Goal: Task Accomplishment & Management: Use online tool/utility

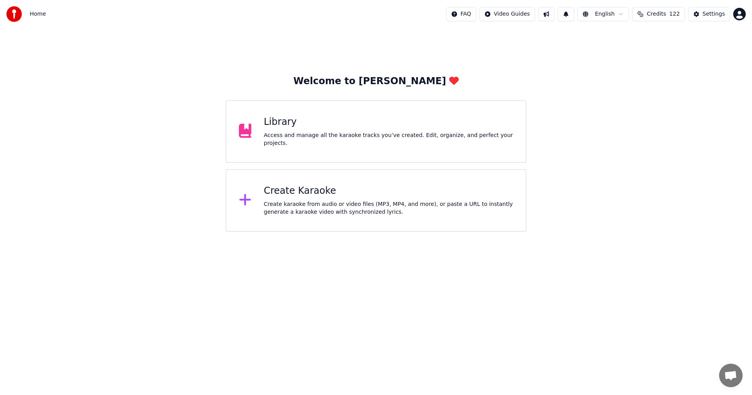
click at [285, 208] on div "Create karaoke from audio or video files (MP3, MP4, and more), or paste a URL t…" at bounding box center [388, 208] width 249 height 16
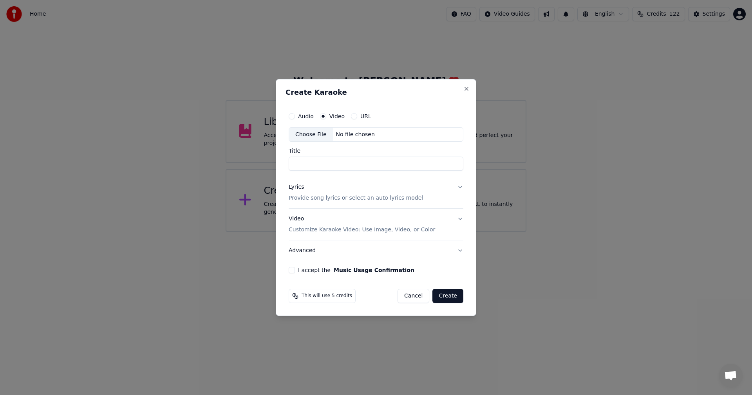
click at [314, 136] on div "Choose File" at bounding box center [311, 135] width 44 height 14
type input "*******"
click at [459, 187] on button "Lyrics Provide song lyrics or select an auto lyrics model" at bounding box center [376, 192] width 175 height 31
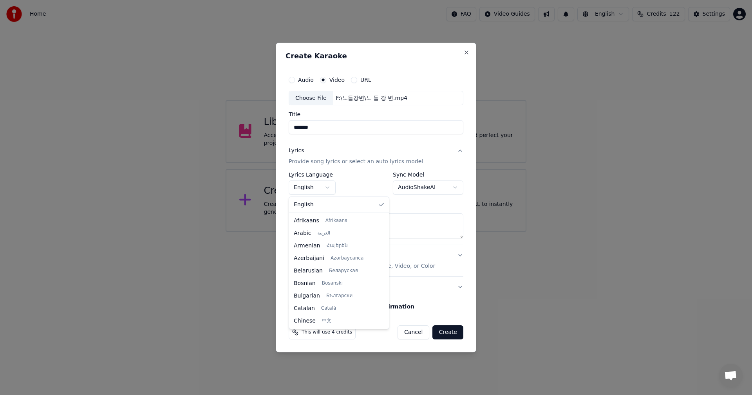
click at [328, 187] on body "**********" at bounding box center [376, 116] width 752 height 232
select select "**"
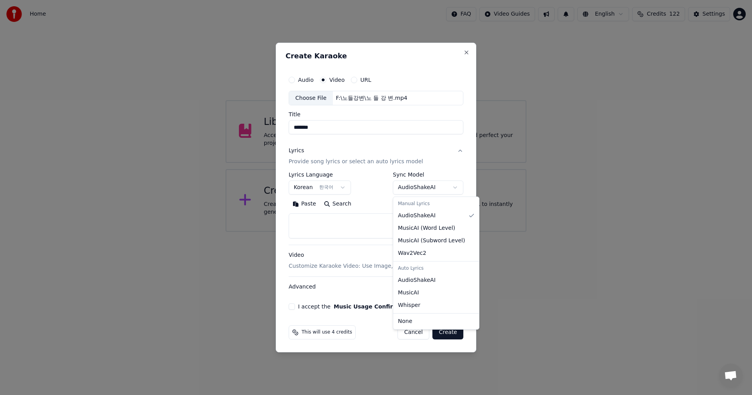
click at [458, 188] on body "**********" at bounding box center [376, 116] width 752 height 232
select select "**********"
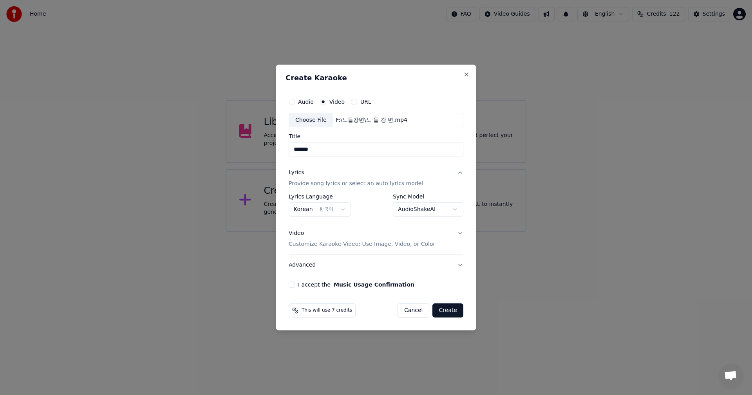
click at [291, 285] on button "I accept the Music Usage Confirmation" at bounding box center [292, 285] width 6 height 6
click at [452, 312] on button "Create" at bounding box center [447, 310] width 31 height 14
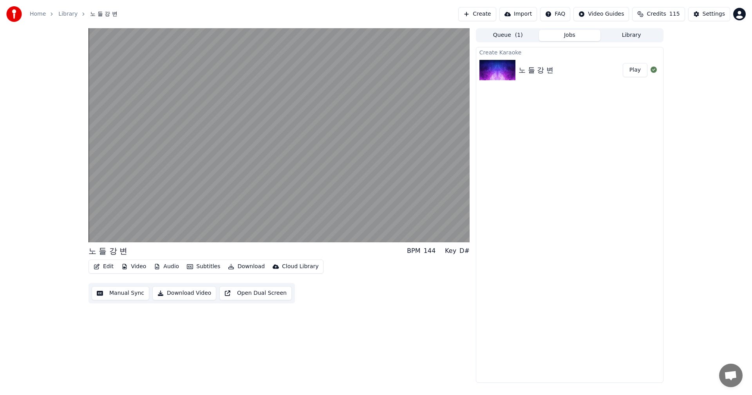
click at [49, 255] on div "노 들 강 변 BPM 144 Key D# Edit Video Audio Subtitles Download Cloud Library Manual…" at bounding box center [376, 205] width 752 height 355
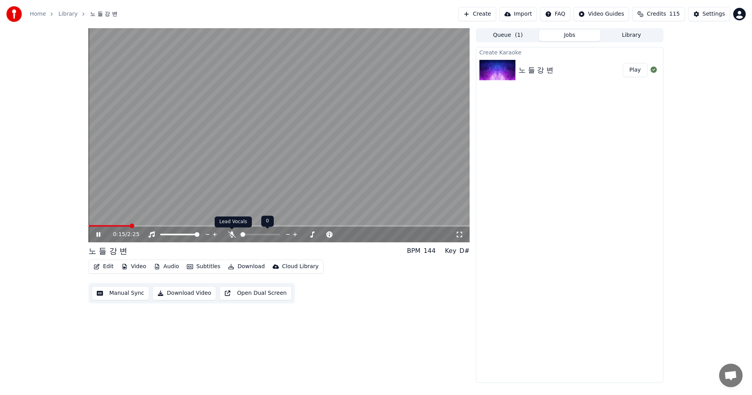
click at [231, 234] on icon at bounding box center [232, 234] width 8 height 6
click at [98, 235] on icon at bounding box center [98, 234] width 5 height 5
click at [97, 237] on icon at bounding box center [104, 234] width 18 height 6
click at [105, 267] on button "Edit" at bounding box center [103, 266] width 26 height 11
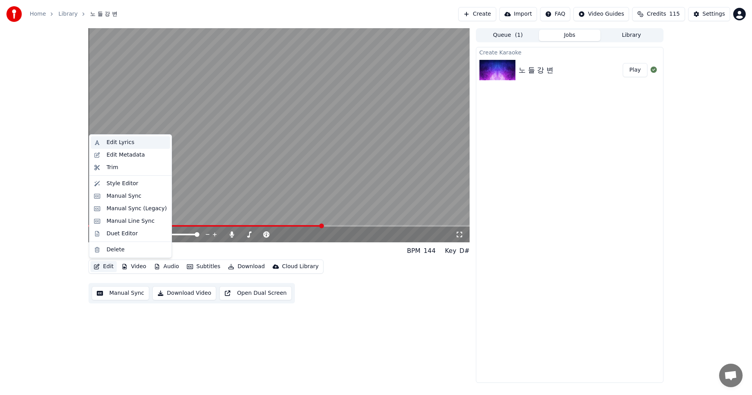
click at [117, 141] on div "Edit Lyrics" at bounding box center [121, 143] width 28 height 8
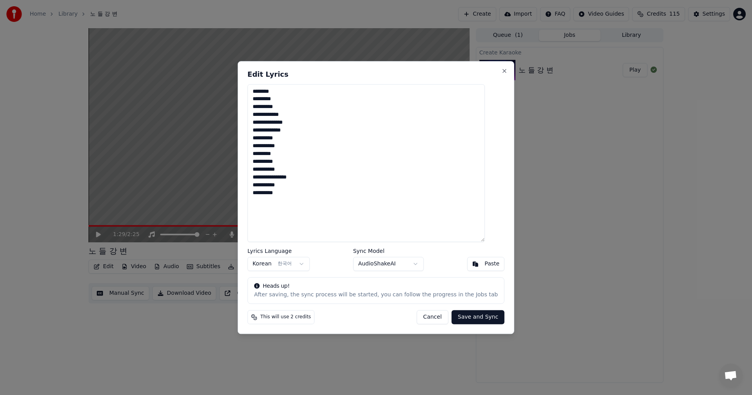
drag, startPoint x: 338, startPoint y: 193, endPoint x: 259, endPoint y: 84, distance: 134.6
click at [259, 84] on textarea "**********" at bounding box center [365, 163] width 237 height 158
click at [292, 123] on textarea "**********" at bounding box center [365, 163] width 237 height 158
type textarea "**********"
drag, startPoint x: 471, startPoint y: 321, endPoint x: 466, endPoint y: 321, distance: 5.5
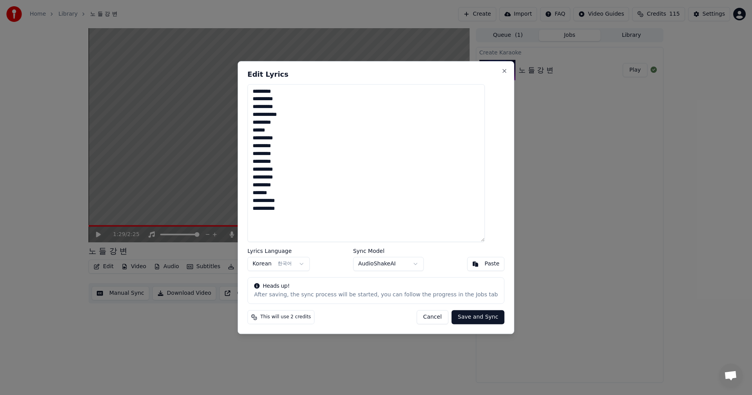
click at [471, 321] on button "Save and Sync" at bounding box center [477, 317] width 53 height 14
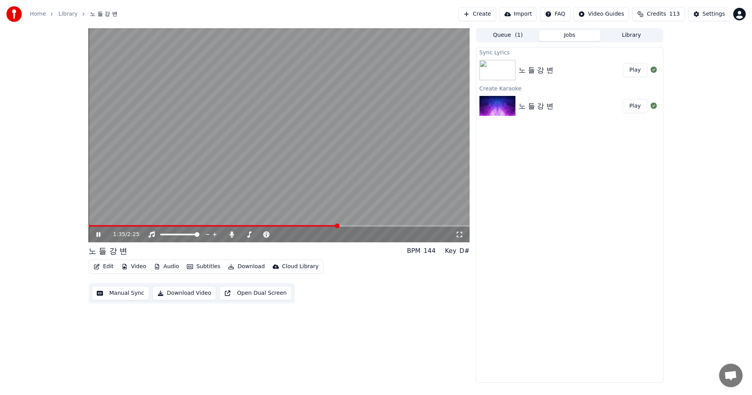
click at [102, 238] on div "1:35 / 2:25" at bounding box center [279, 235] width 375 height 8
click at [97, 235] on icon at bounding box center [98, 234] width 4 height 5
click at [710, 14] on div "Settings" at bounding box center [713, 14] width 22 height 8
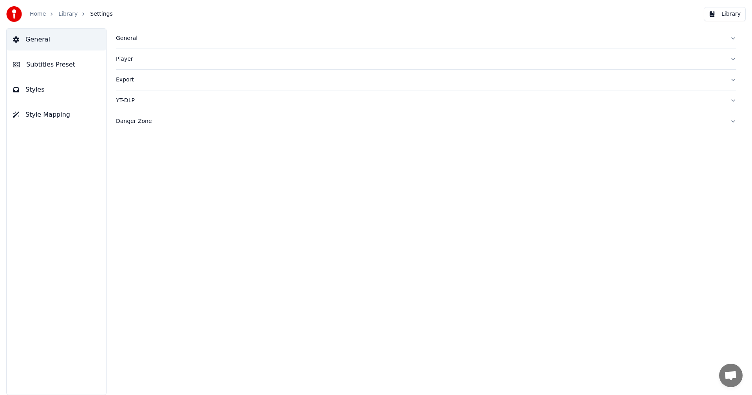
click at [49, 65] on span "Subtitles Preset" at bounding box center [50, 64] width 49 height 9
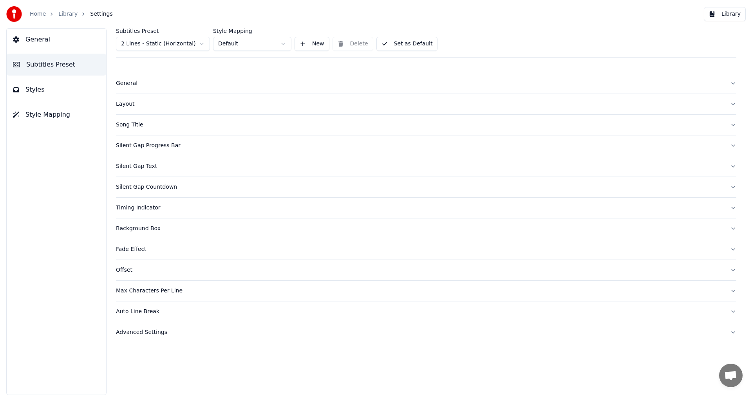
click at [132, 126] on div "Song Title" at bounding box center [420, 125] width 608 height 8
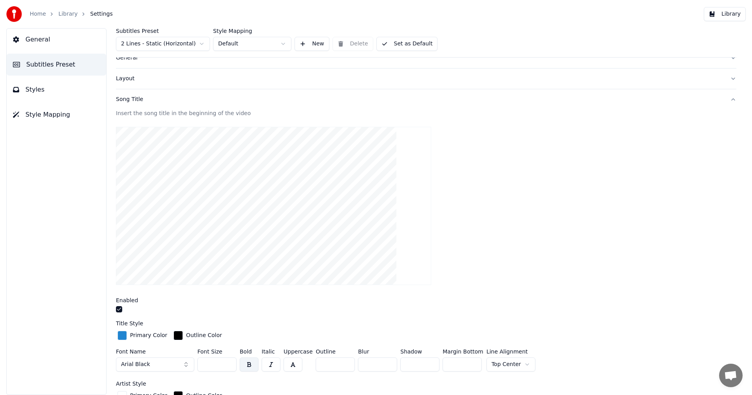
scroll to position [39, 0]
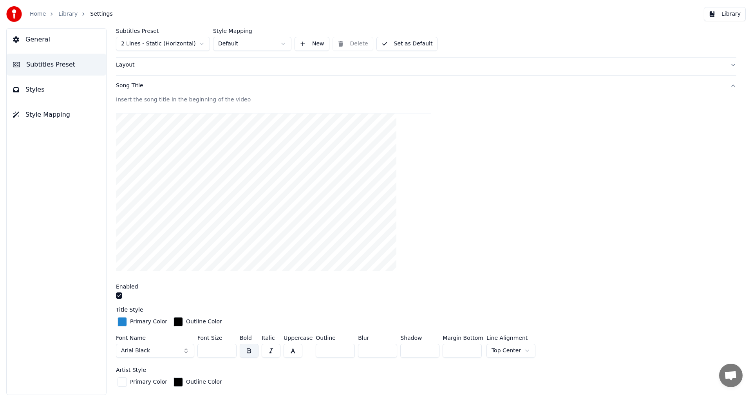
click at [132, 89] on div "Song Title" at bounding box center [420, 86] width 608 height 8
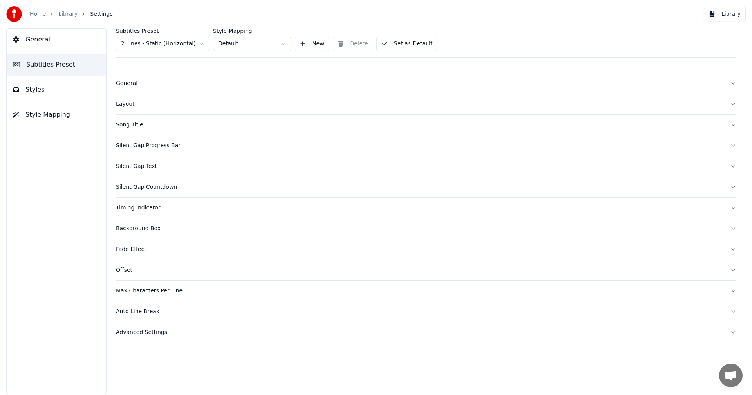
click at [151, 168] on div "Silent Gap Text" at bounding box center [420, 166] width 608 height 8
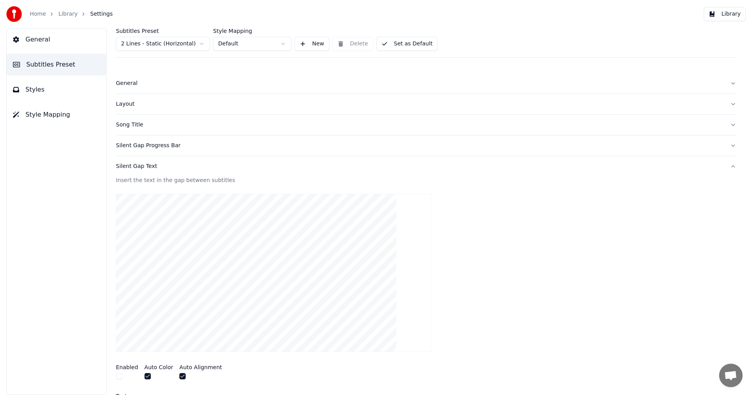
click at [138, 172] on button "Silent Gap Text" at bounding box center [426, 166] width 620 height 20
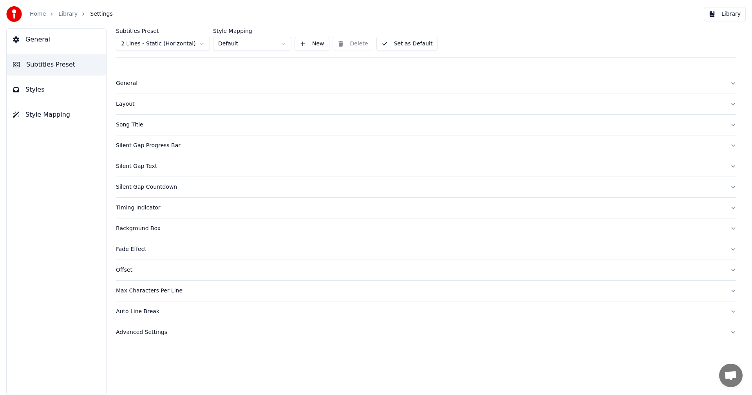
click at [158, 187] on div "Silent Gap Countdown" at bounding box center [420, 187] width 608 height 8
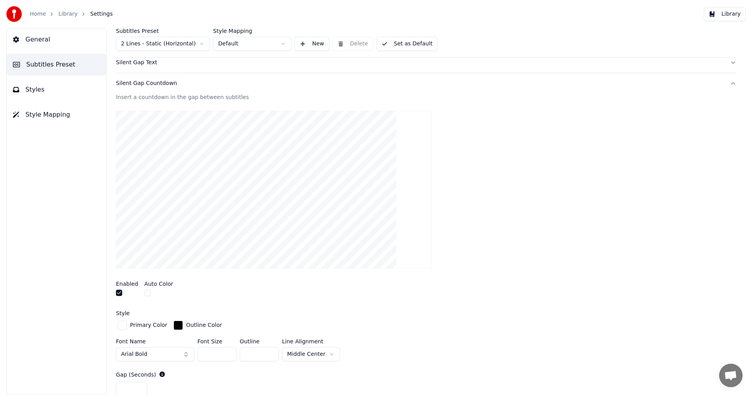
scroll to position [117, 0]
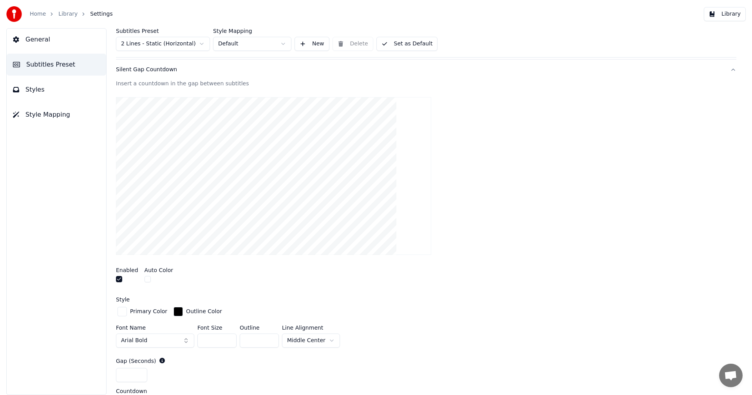
click at [209, 343] on input "**" at bounding box center [216, 341] width 39 height 14
type input "*"
click at [391, 322] on div "Primary Color Outline Color Font Name Arial Bold Font Size ** Outline * Line Al…" at bounding box center [426, 327] width 620 height 45
drag, startPoint x: 209, startPoint y: 342, endPoint x: 202, endPoint y: 343, distance: 8.0
click at [202, 343] on input "**" at bounding box center [216, 341] width 39 height 14
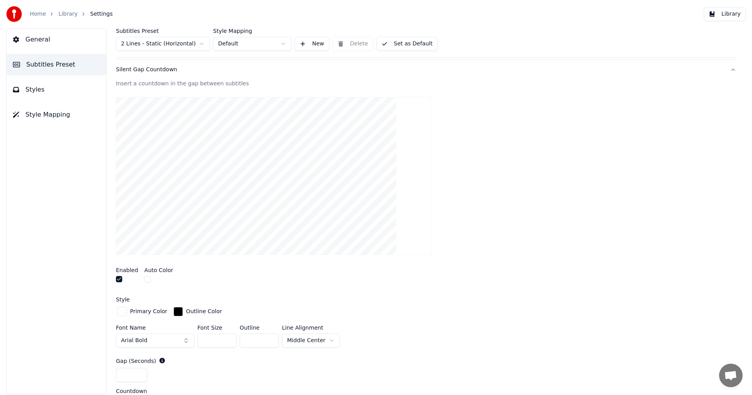
click at [392, 328] on div "Font Name Arial Bold Font Size *** Outline * Line Alignment Middle Center" at bounding box center [426, 338] width 620 height 26
drag, startPoint x: 215, startPoint y: 341, endPoint x: 202, endPoint y: 340, distance: 13.7
click at [202, 340] on input "***" at bounding box center [216, 341] width 39 height 14
type input "**"
click at [357, 306] on div "Primary Color Outline Color" at bounding box center [426, 311] width 620 height 13
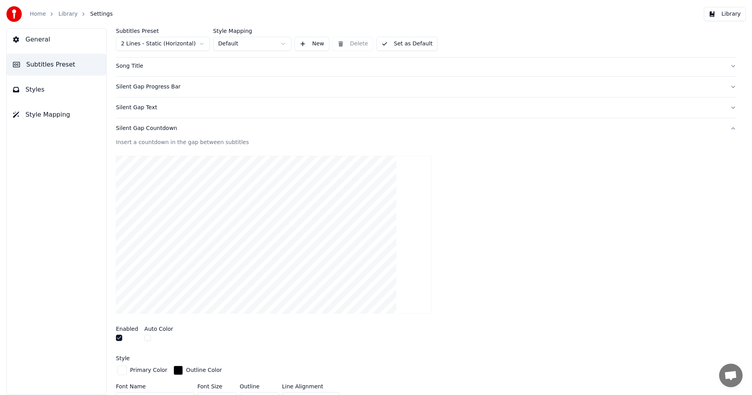
scroll to position [0, 0]
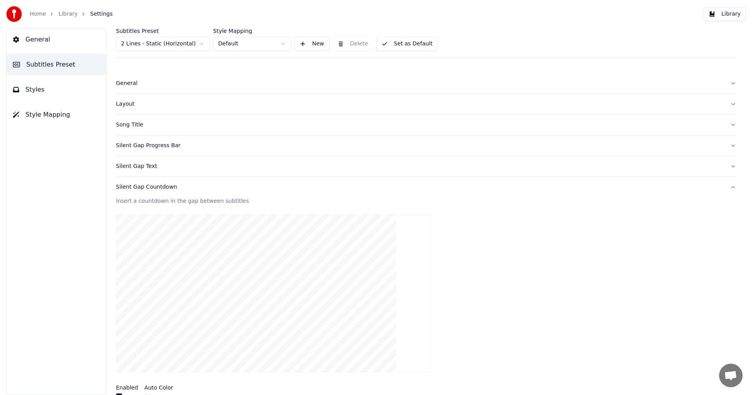
click at [142, 166] on div "Silent Gap Text" at bounding box center [420, 166] width 608 height 8
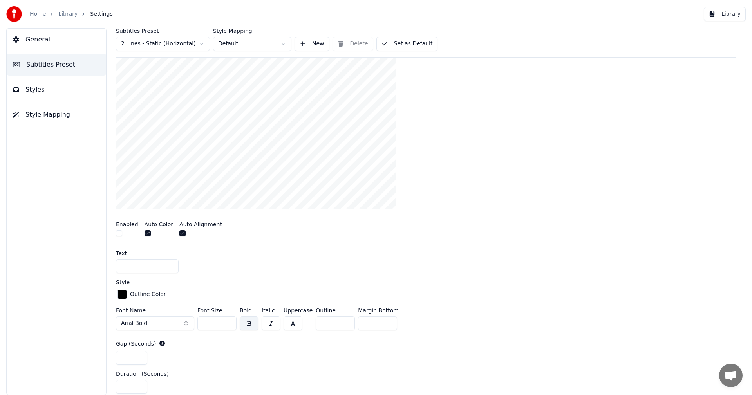
scroll to position [157, 0]
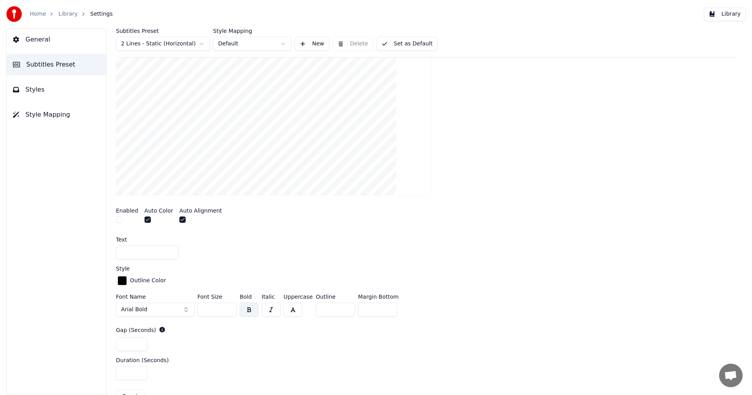
drag, startPoint x: 211, startPoint y: 311, endPoint x: 196, endPoint y: 314, distance: 15.6
click at [196, 314] on div "Font Name Arial Bold Font Size ** Bold Italic Uppercase Outline * Margin Bottom…" at bounding box center [426, 307] width 620 height 26
type input "**"
click at [488, 268] on div "Style" at bounding box center [426, 268] width 620 height 5
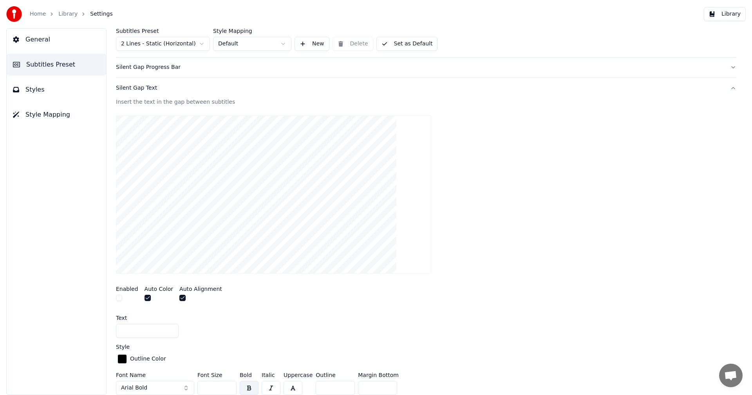
scroll to position [0, 0]
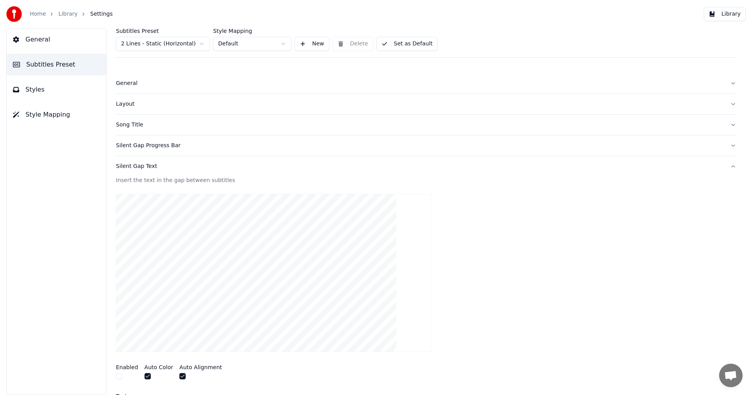
click at [157, 147] on div "Silent Gap Progress Bar" at bounding box center [420, 146] width 608 height 8
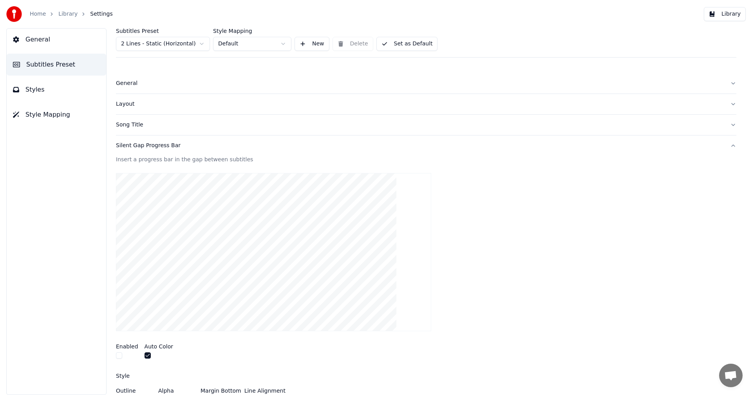
click at [155, 151] on button "Silent Gap Progress Bar" at bounding box center [426, 145] width 620 height 20
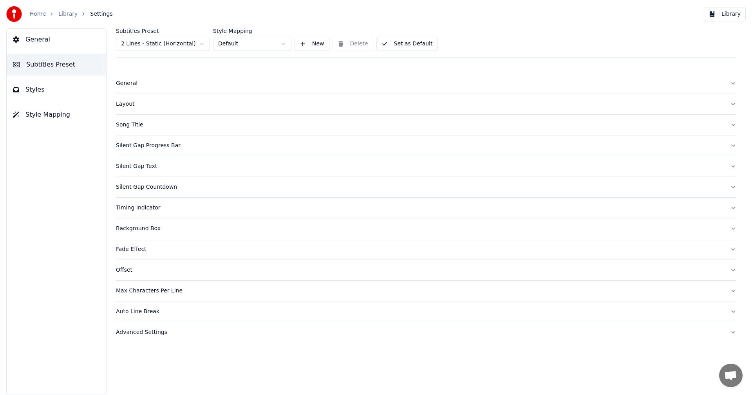
click at [155, 148] on div "Silent Gap Progress Bar" at bounding box center [420, 146] width 608 height 8
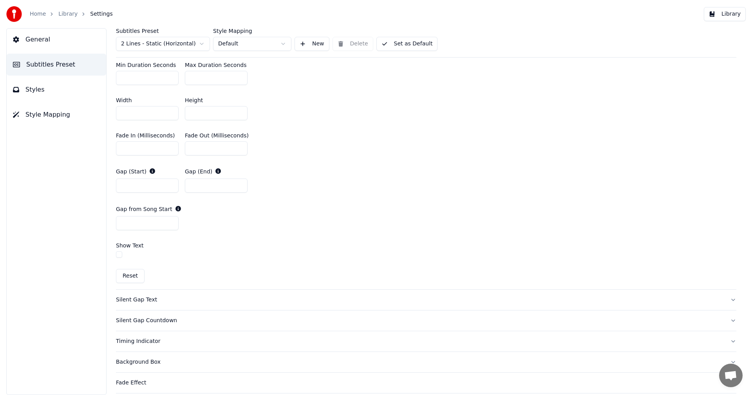
scroll to position [392, 0]
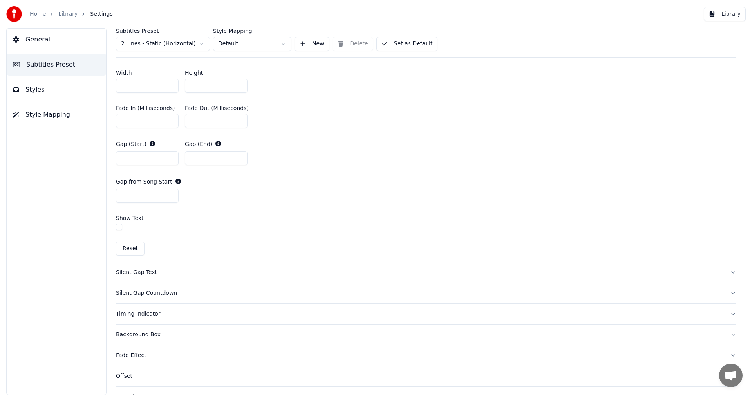
click at [128, 246] on button "Reset" at bounding box center [130, 249] width 29 height 14
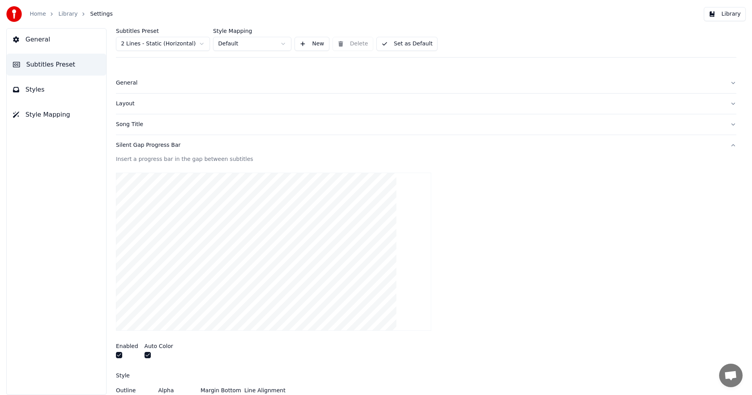
scroll to position [0, 0]
click at [159, 148] on div "Silent Gap Progress Bar" at bounding box center [420, 146] width 608 height 8
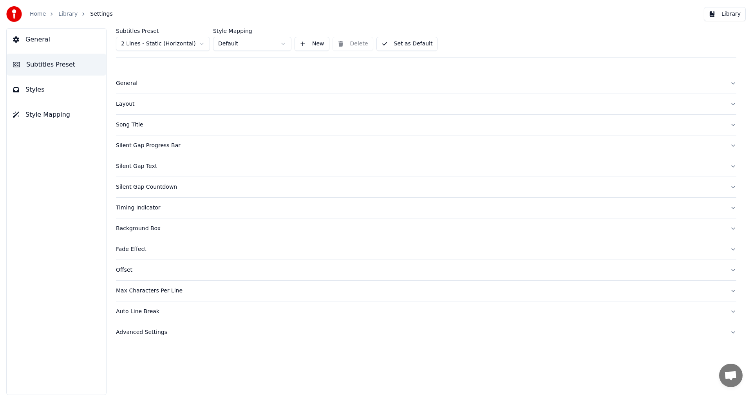
click at [132, 125] on div "Song Title" at bounding box center [420, 125] width 608 height 8
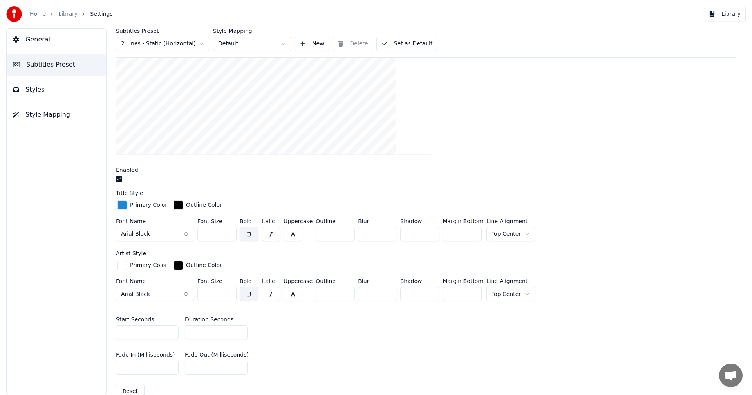
scroll to position [157, 0]
drag, startPoint x: 213, startPoint y: 234, endPoint x: 199, endPoint y: 233, distance: 14.1
click at [199, 233] on input "***" at bounding box center [216, 233] width 39 height 14
type input "***"
click at [576, 291] on div "Font Name Arial Black Font Size *** Bold Italic Uppercase Outline * Blur * Shad…" at bounding box center [426, 291] width 620 height 26
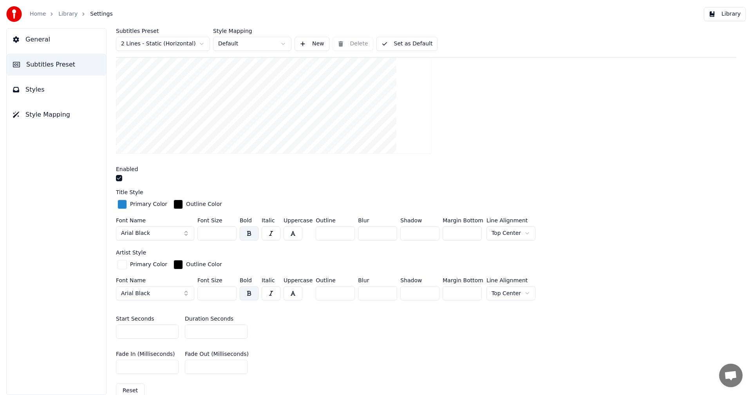
drag, startPoint x: 185, startPoint y: 317, endPoint x: 194, endPoint y: 317, distance: 8.6
click at [194, 317] on label "Duration Seconds" at bounding box center [209, 318] width 49 height 5
drag, startPoint x: 232, startPoint y: 318, endPoint x: 182, endPoint y: 318, distance: 49.7
click at [182, 318] on div "Start Seconds * Duration Seconds *" at bounding box center [426, 327] width 620 height 35
type input "*"
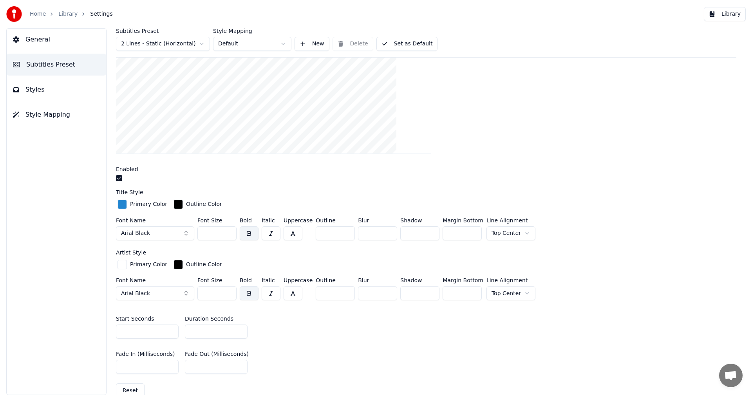
click at [240, 328] on input "*" at bounding box center [216, 332] width 63 height 14
click at [331, 329] on div "Start Seconds * Duration Seconds *" at bounding box center [426, 327] width 620 height 35
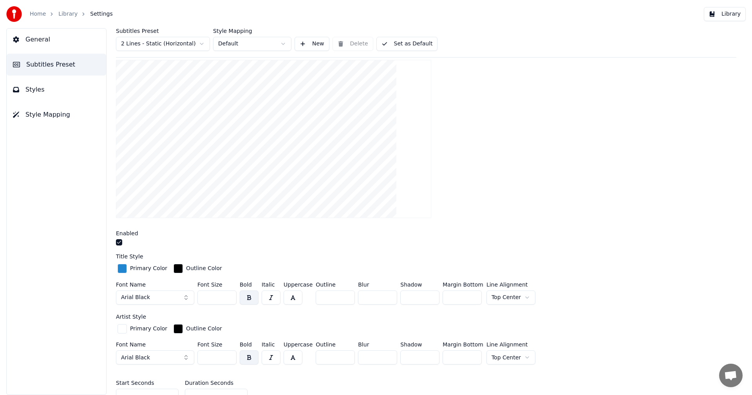
scroll to position [0, 0]
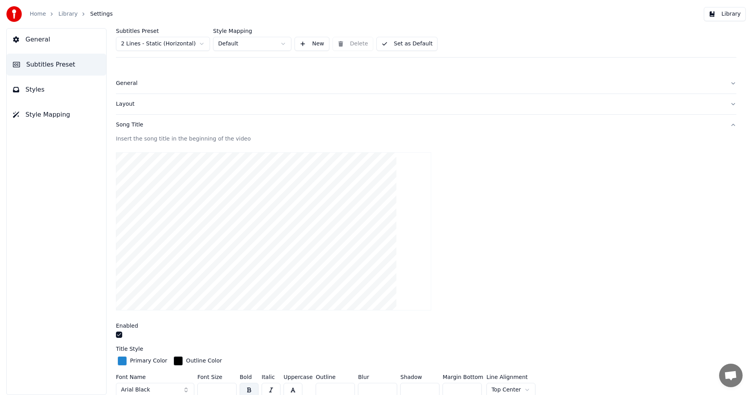
click at [130, 123] on div "Song Title" at bounding box center [420, 125] width 608 height 8
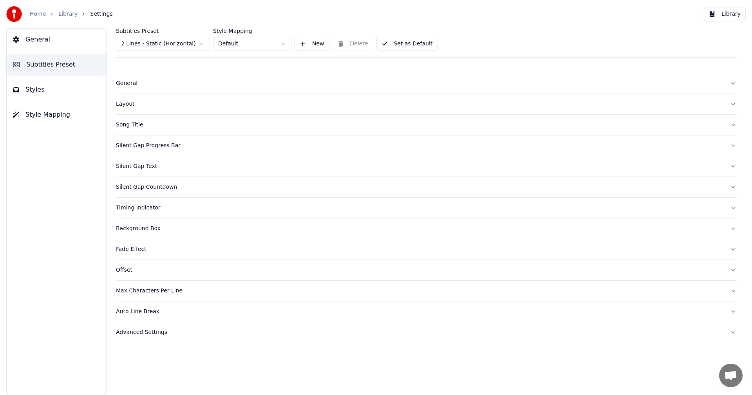
click at [152, 335] on div "Advanced Settings" at bounding box center [420, 333] width 608 height 8
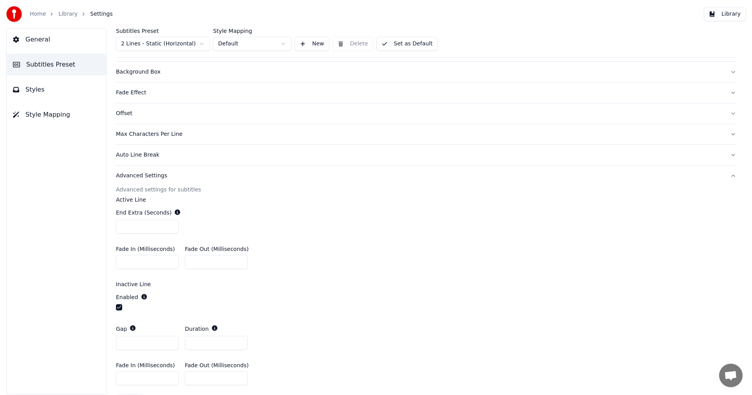
scroll to position [182, 0]
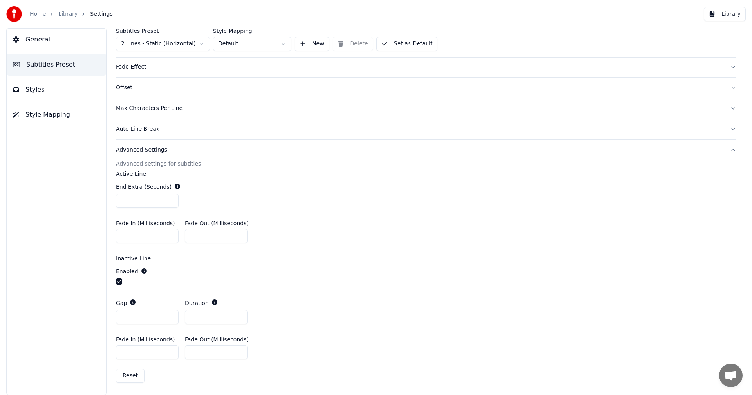
click at [195, 316] on input "*" at bounding box center [216, 317] width 63 height 14
click at [238, 316] on input "*" at bounding box center [216, 317] width 63 height 14
type input "*"
click at [238, 316] on input "*" at bounding box center [216, 317] width 63 height 14
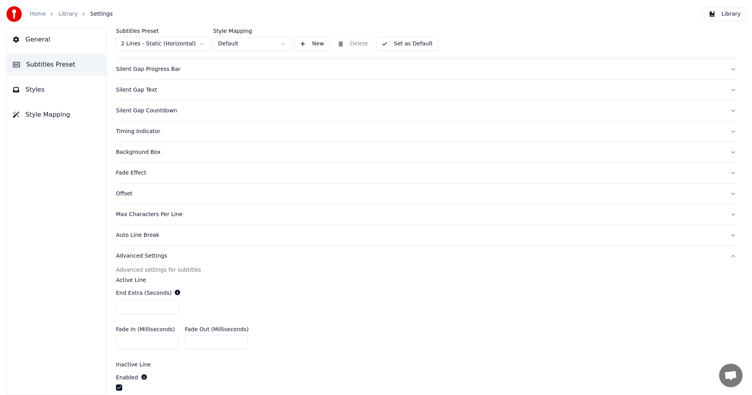
scroll to position [26, 0]
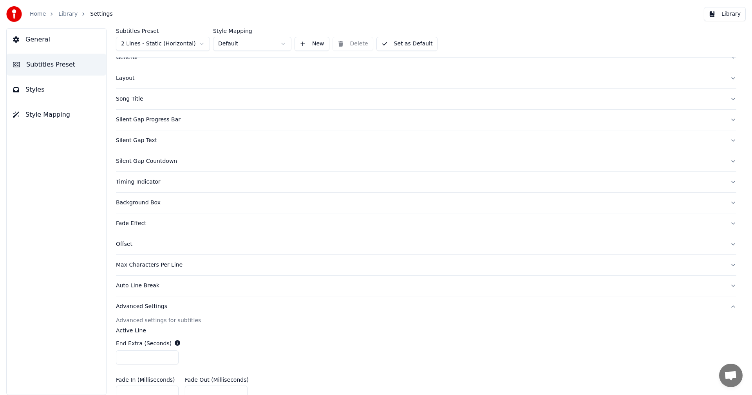
click at [145, 143] on div "Silent Gap Text" at bounding box center [420, 141] width 608 height 8
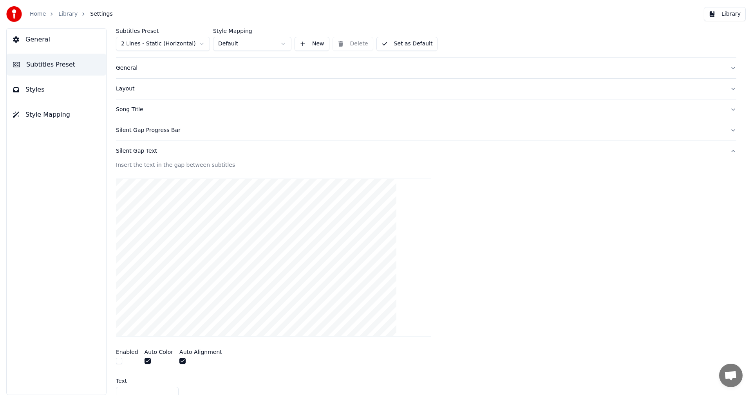
scroll to position [0, 0]
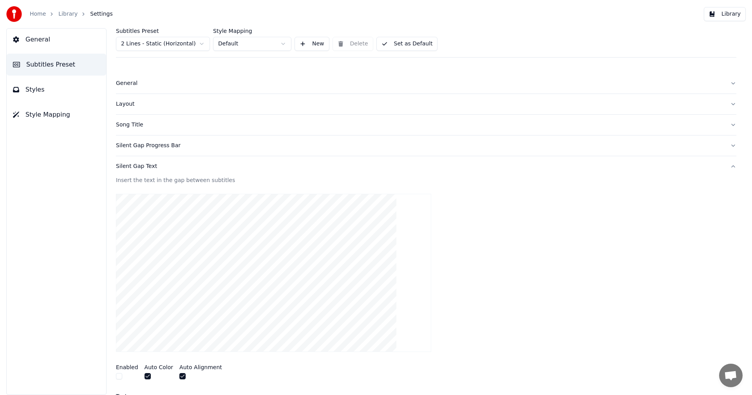
click at [135, 144] on div "Silent Gap Progress Bar" at bounding box center [420, 146] width 608 height 8
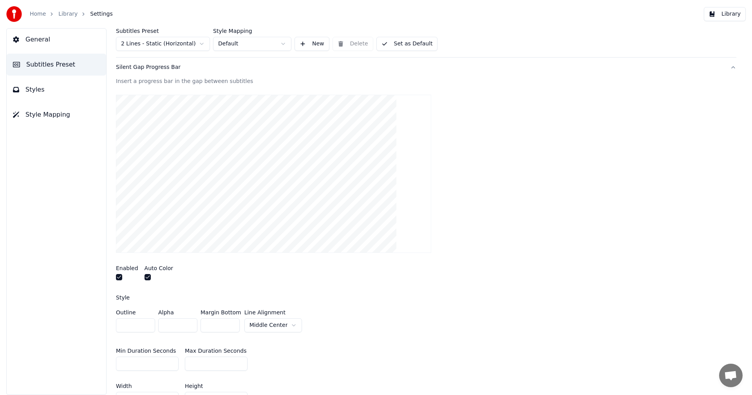
scroll to position [39, 0]
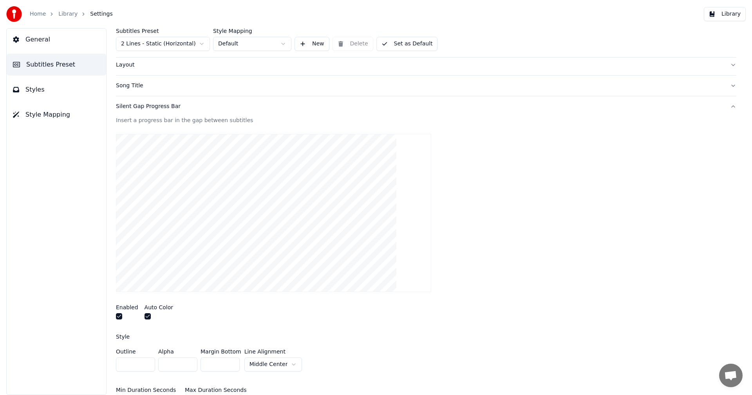
click at [119, 316] on button "button" at bounding box center [119, 316] width 6 height 6
click at [723, 13] on button "Library" at bounding box center [725, 14] width 42 height 14
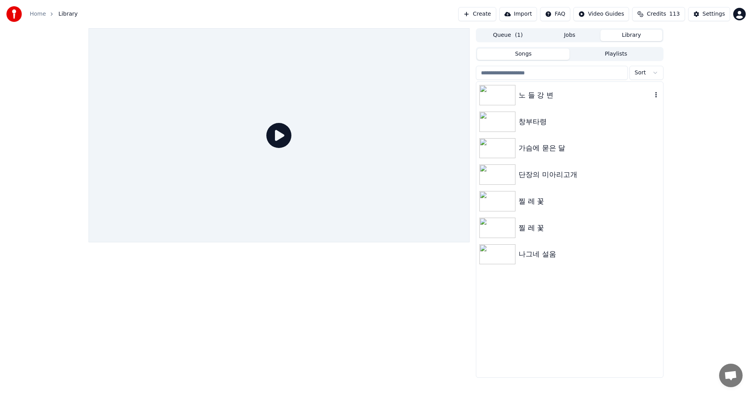
click at [505, 94] on img at bounding box center [497, 95] width 36 height 20
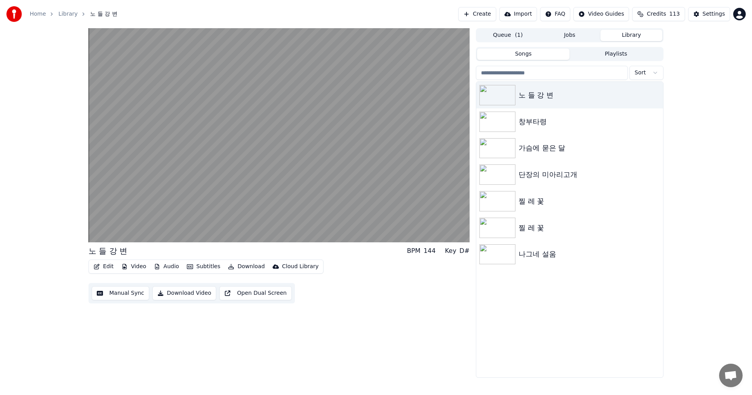
click at [508, 34] on button "Queue ( 1 )" at bounding box center [508, 35] width 62 height 11
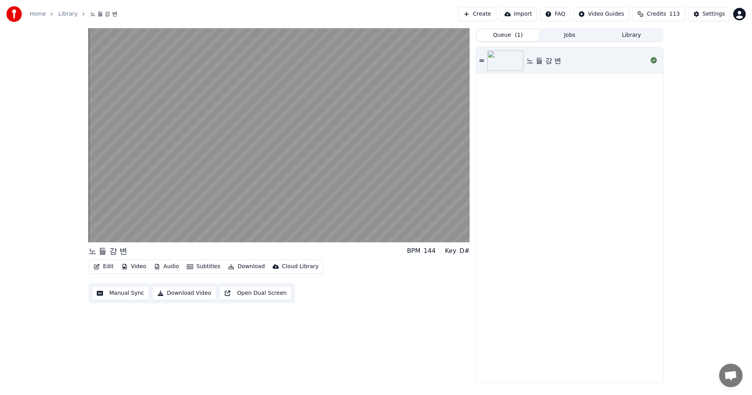
click at [514, 60] on img at bounding box center [505, 61] width 36 height 20
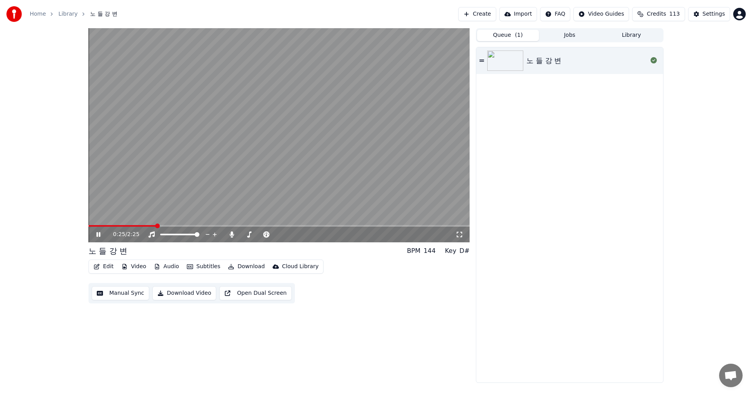
click at [98, 235] on icon at bounding box center [104, 234] width 18 height 6
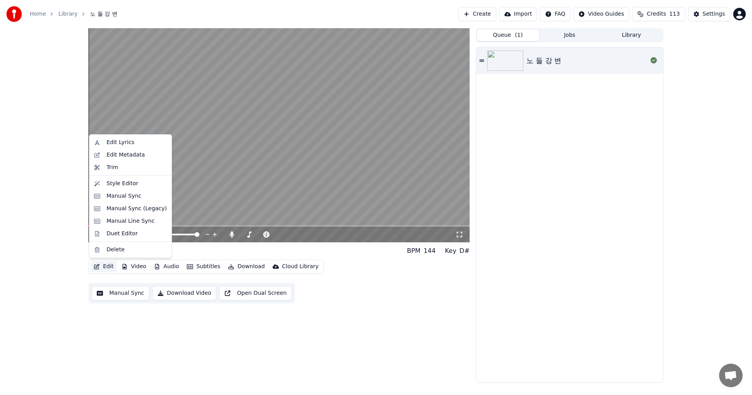
click at [104, 267] on button "Edit" at bounding box center [103, 266] width 26 height 11
click at [129, 187] on div "Style Editor" at bounding box center [123, 184] width 32 height 8
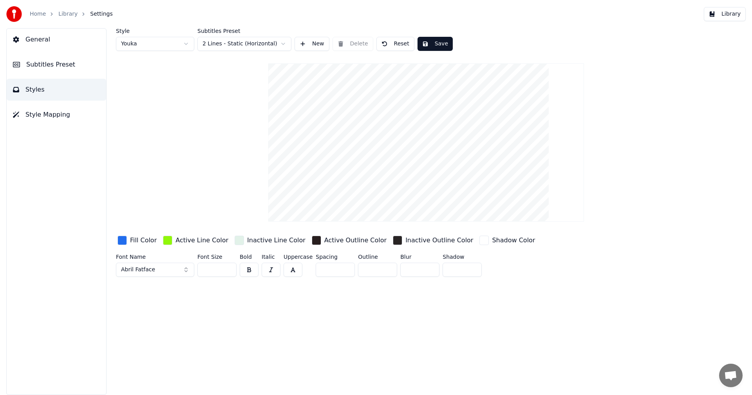
click at [209, 272] on input "**" at bounding box center [216, 270] width 39 height 14
click at [229, 269] on input "**" at bounding box center [216, 270] width 39 height 14
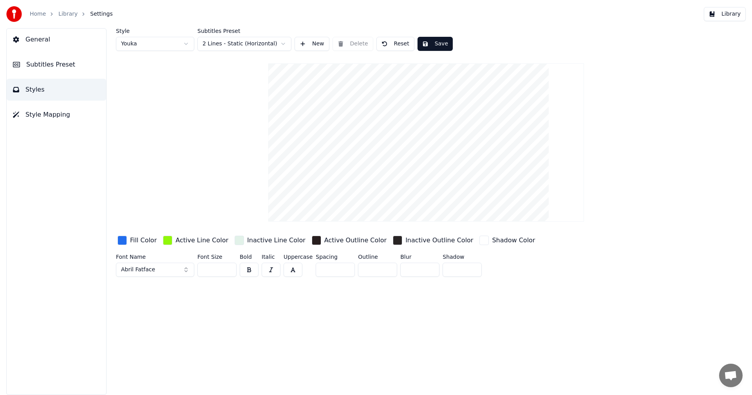
click at [229, 269] on input "**" at bounding box center [216, 270] width 39 height 14
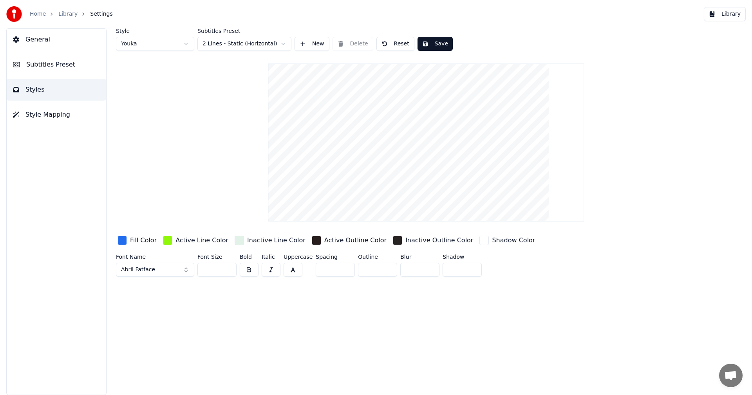
type input "**"
click at [229, 269] on input "**" at bounding box center [216, 270] width 39 height 14
click at [186, 269] on button "Abril Fatface" at bounding box center [155, 270] width 78 height 14
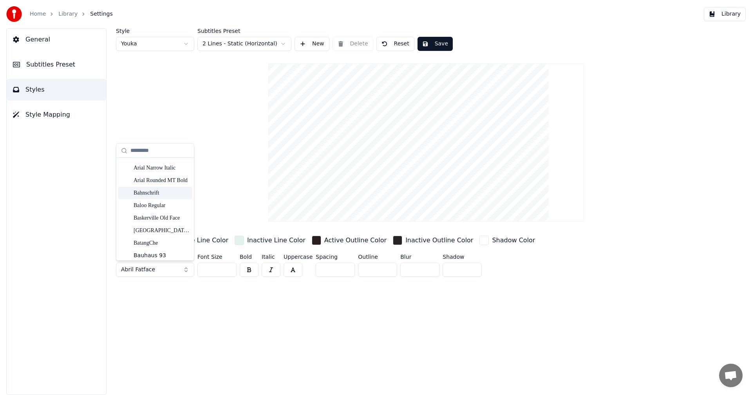
scroll to position [274, 0]
click at [141, 217] on div "Batang" at bounding box center [162, 217] width 56 height 8
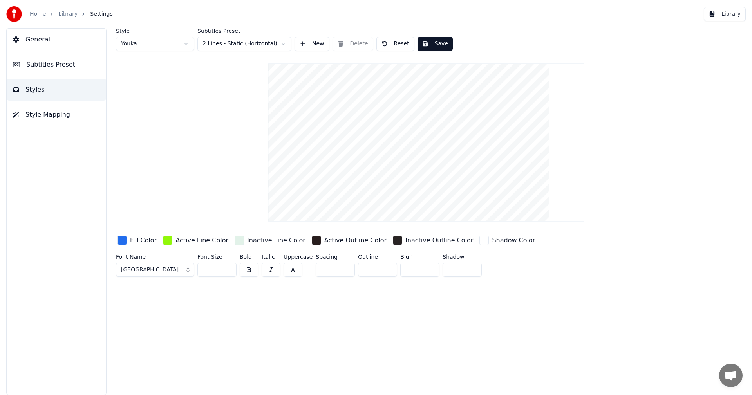
click at [437, 43] on button "Save" at bounding box center [434, 44] width 35 height 14
click at [715, 16] on button "Library" at bounding box center [725, 14] width 42 height 14
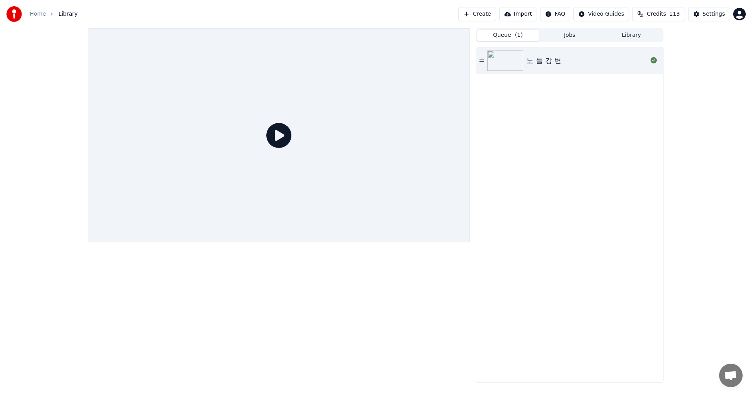
click at [504, 36] on button "Queue ( 1 )" at bounding box center [508, 35] width 62 height 11
click at [509, 60] on img at bounding box center [505, 61] width 36 height 20
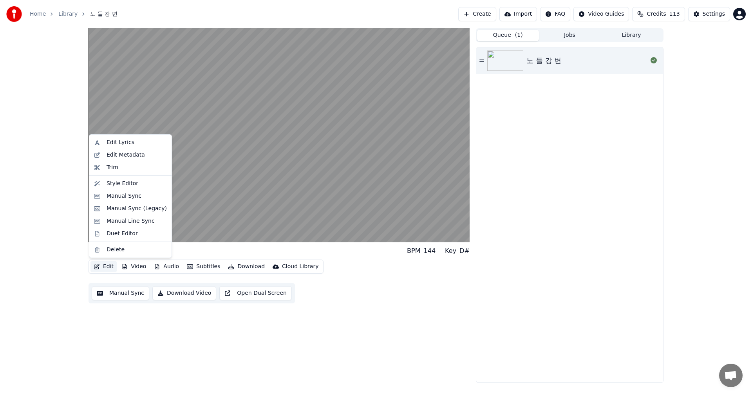
click at [110, 267] on button "Edit" at bounding box center [103, 266] width 26 height 11
click at [129, 181] on div "Style Editor" at bounding box center [123, 184] width 32 height 8
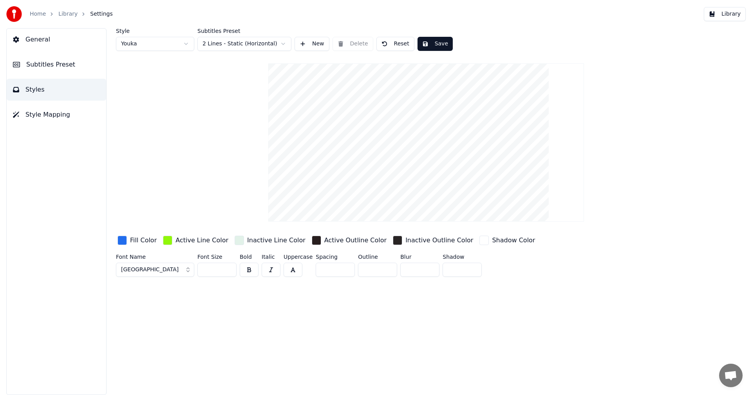
drag, startPoint x: 214, startPoint y: 270, endPoint x: 203, endPoint y: 272, distance: 11.1
click at [203, 272] on input "**" at bounding box center [216, 270] width 39 height 14
type input "**"
click at [307, 314] on div "Style Youka Subtitles Preset 2 Lines - Static (Horizontal) New Delete Reset Sav…" at bounding box center [426, 211] width 652 height 367
click at [428, 44] on button "Save" at bounding box center [434, 44] width 35 height 14
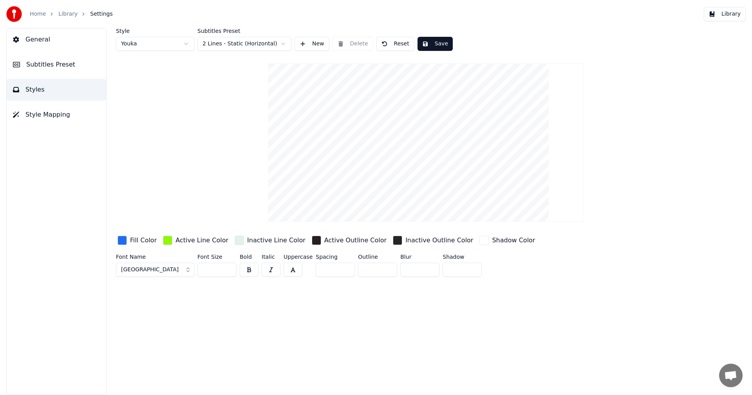
click at [727, 14] on button "Library" at bounding box center [725, 14] width 42 height 14
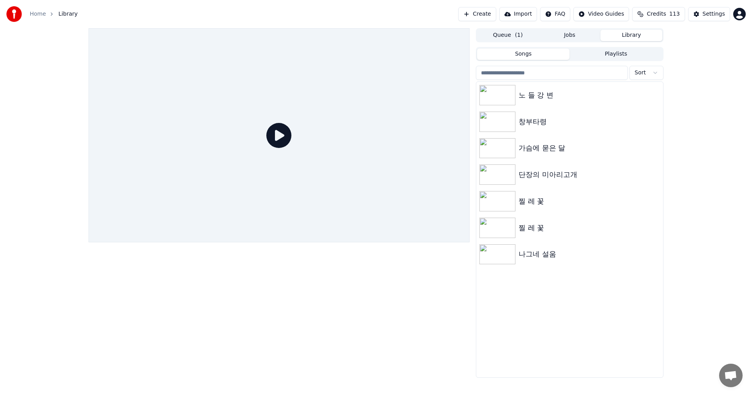
click at [507, 36] on button "Queue ( 1 )" at bounding box center [508, 35] width 62 height 11
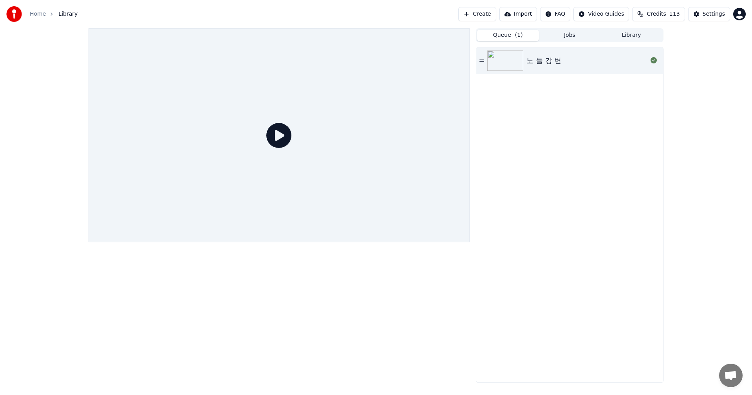
click at [517, 62] on img at bounding box center [505, 61] width 36 height 20
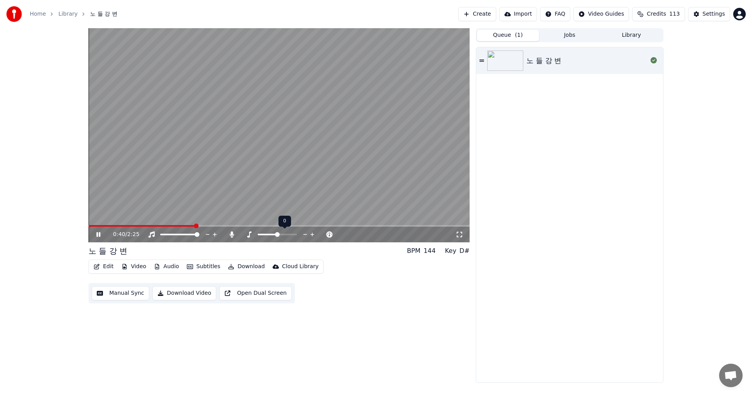
click at [305, 233] on icon at bounding box center [305, 235] width 7 height 8
click at [312, 234] on icon at bounding box center [312, 235] width 4 height 4
click at [323, 234] on icon at bounding box center [322, 235] width 7 height 8
click at [323, 235] on icon at bounding box center [322, 235] width 7 height 8
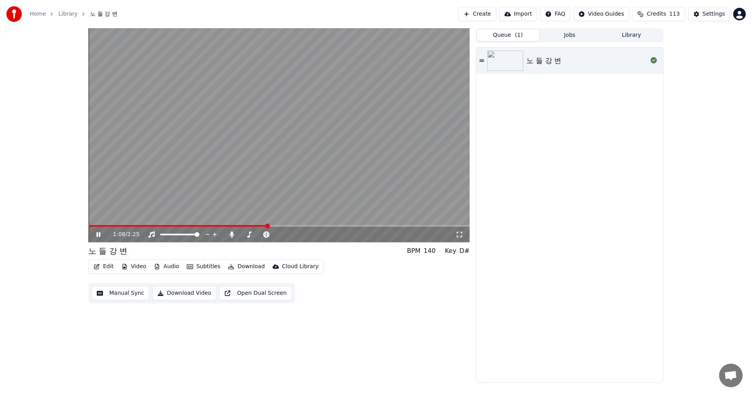
click at [99, 237] on icon at bounding box center [98, 234] width 4 height 5
click at [88, 227] on span at bounding box center [88, 226] width 0 height 2
click at [98, 234] on icon at bounding box center [98, 234] width 5 height 5
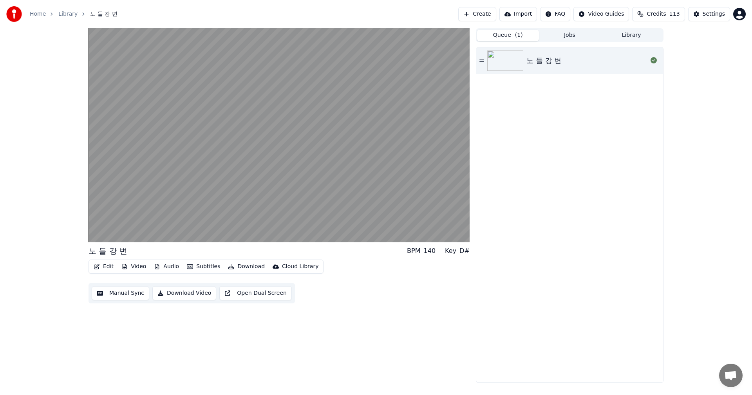
click at [179, 293] on button "Download Video" at bounding box center [184, 293] width 64 height 14
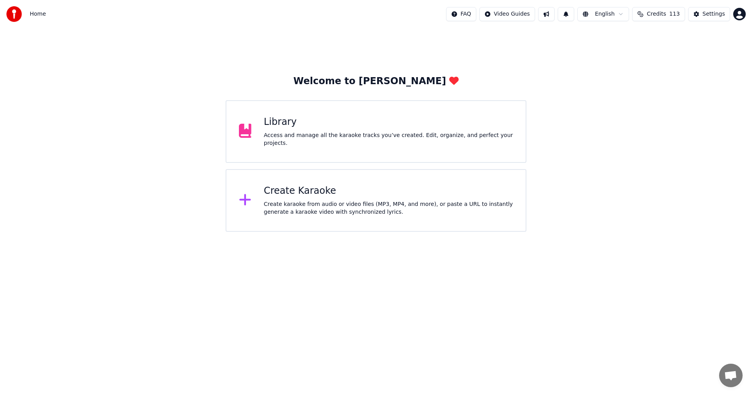
click at [333, 143] on div "Access and manage all the karaoke tracks you’ve created. Edit, organize, and pe…" at bounding box center [388, 140] width 249 height 16
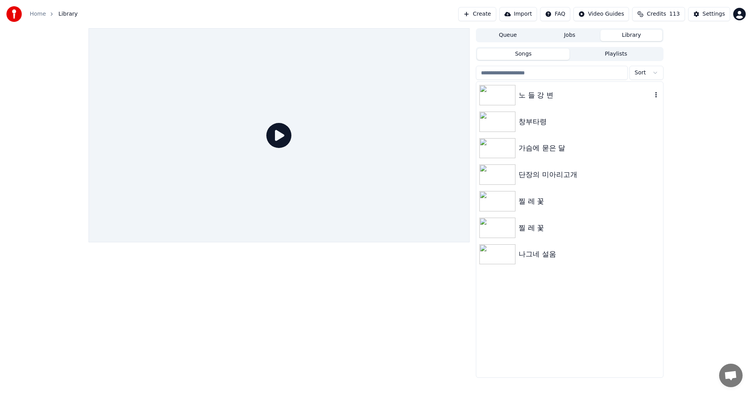
click at [510, 99] on img at bounding box center [497, 95] width 36 height 20
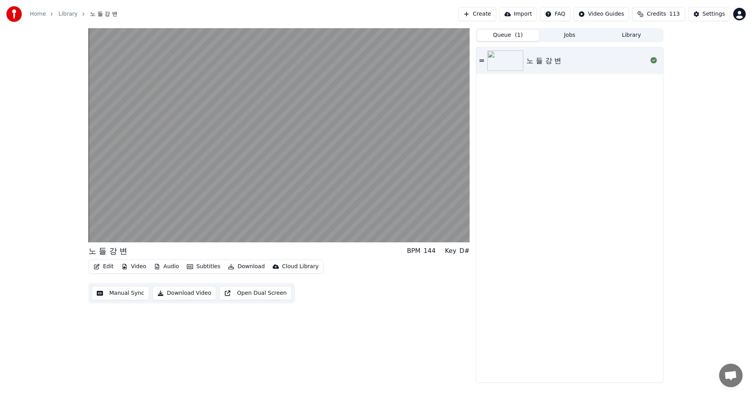
click at [489, 38] on button "Queue ( 1 )" at bounding box center [508, 35] width 62 height 11
click at [513, 64] on img at bounding box center [505, 61] width 36 height 20
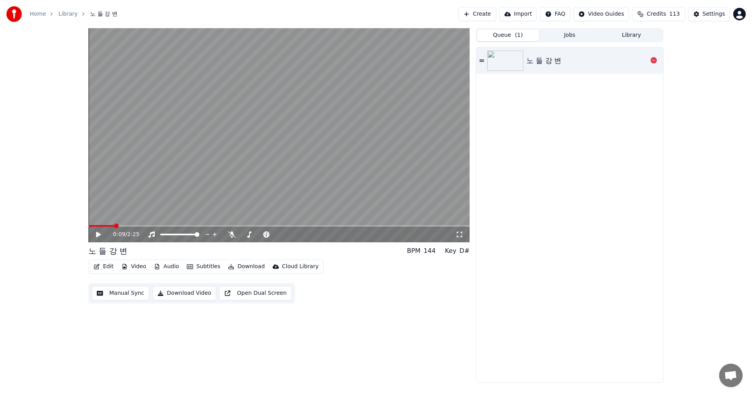
click at [561, 65] on div "노 들 강 변" at bounding box center [543, 60] width 35 height 11
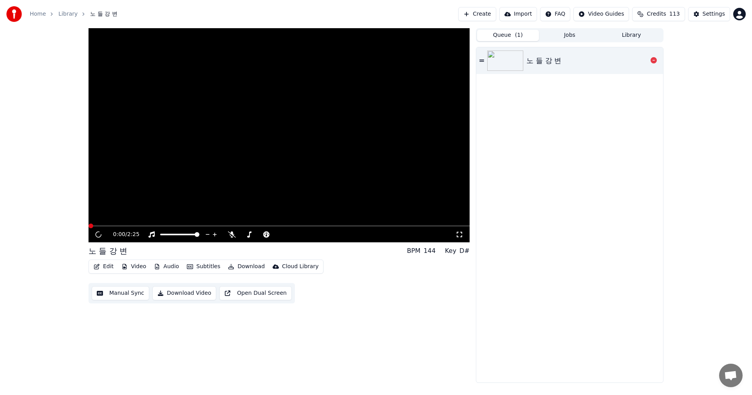
click at [561, 65] on div "노 들 강 변" at bounding box center [543, 60] width 35 height 11
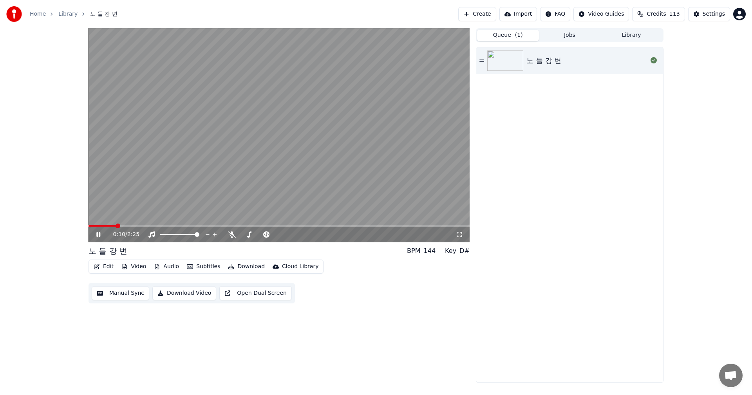
click at [503, 33] on button "Queue ( 1 )" at bounding box center [508, 35] width 62 height 11
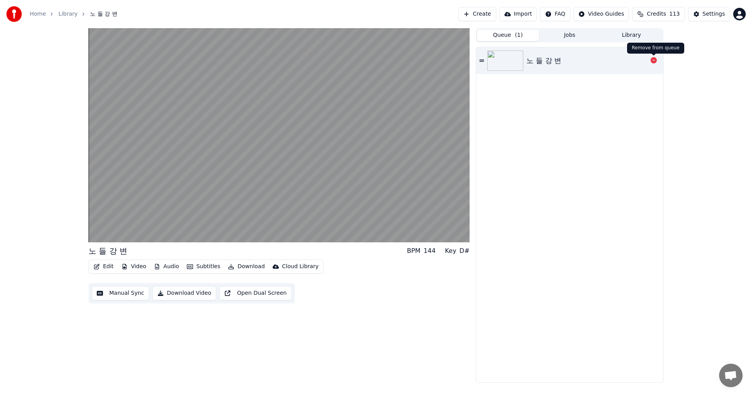
click at [653, 62] on icon at bounding box center [653, 60] width 6 height 6
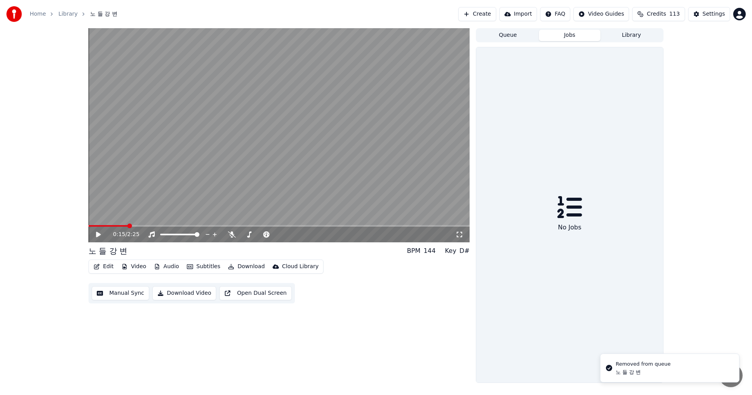
click at [567, 39] on button "Jobs" at bounding box center [570, 35] width 62 height 11
click at [512, 35] on button "Queue" at bounding box center [508, 35] width 62 height 11
click at [623, 39] on button "Library" at bounding box center [631, 35] width 62 height 11
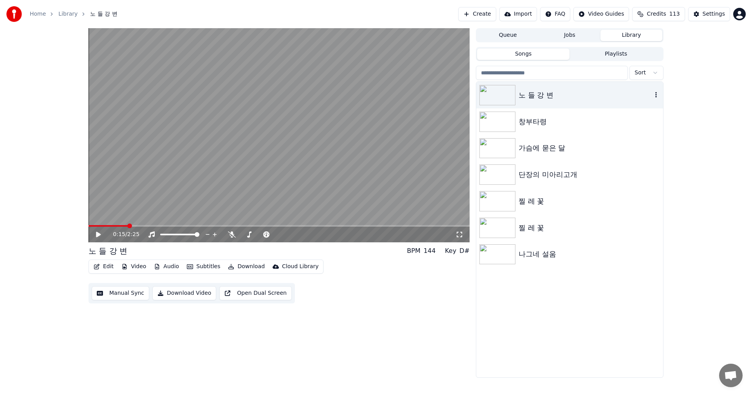
click at [571, 95] on div "노 들 강 변" at bounding box center [585, 95] width 134 height 11
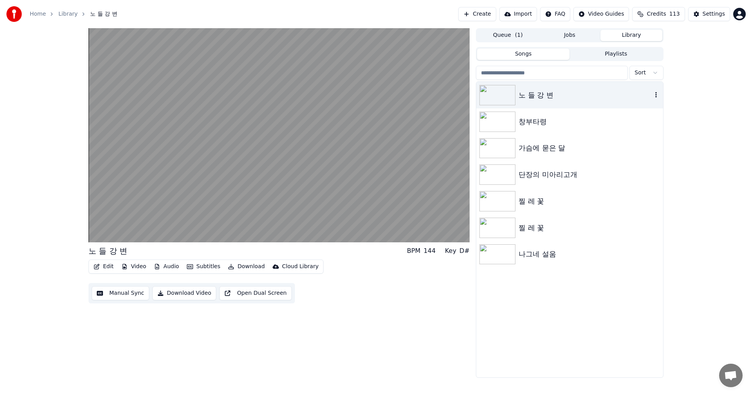
click at [655, 96] on icon "button" at bounding box center [656, 95] width 8 height 6
click at [601, 96] on div "노 들 강 변" at bounding box center [585, 95] width 134 height 11
click at [502, 34] on button "Queue ( 1 )" at bounding box center [508, 35] width 62 height 11
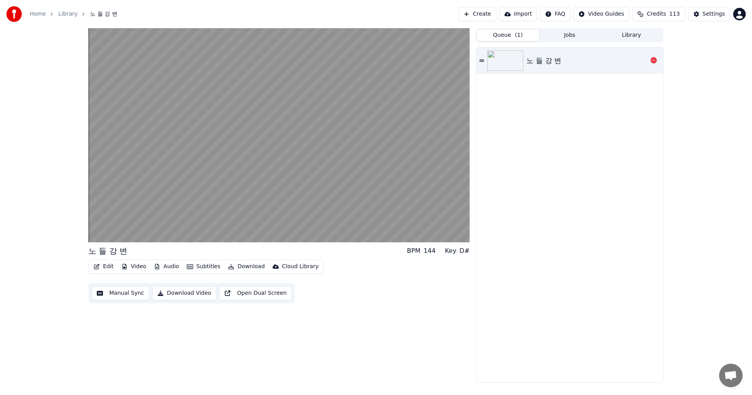
click at [552, 65] on div "노 들 강 변" at bounding box center [543, 60] width 35 height 11
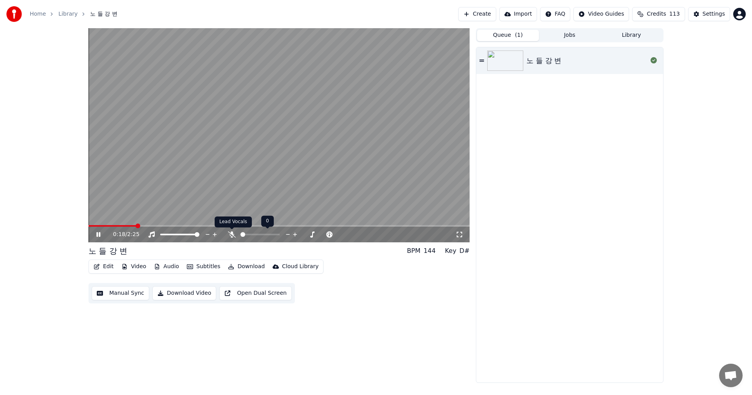
click at [234, 233] on icon at bounding box center [232, 234] width 8 height 6
click at [572, 35] on button "Jobs" at bounding box center [570, 35] width 62 height 11
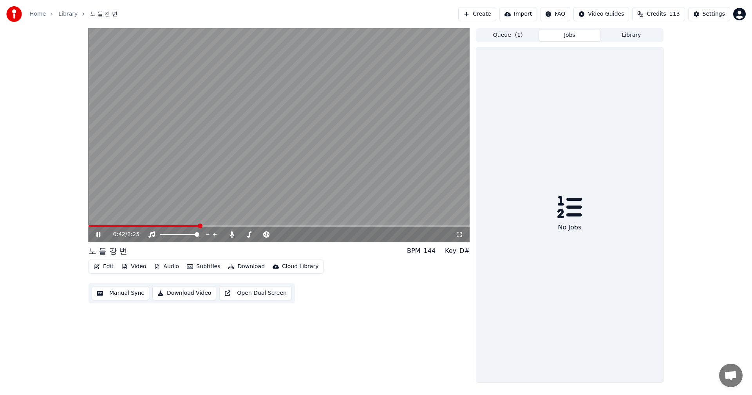
click at [498, 36] on button "Queue ( 1 )" at bounding box center [508, 35] width 62 height 11
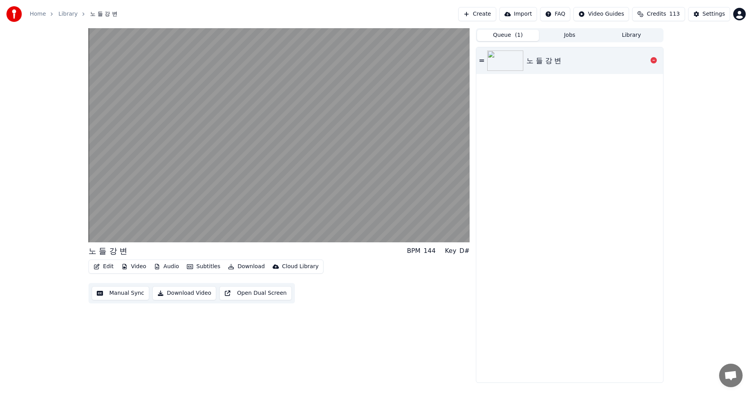
click at [482, 61] on icon at bounding box center [481, 61] width 5 height 2
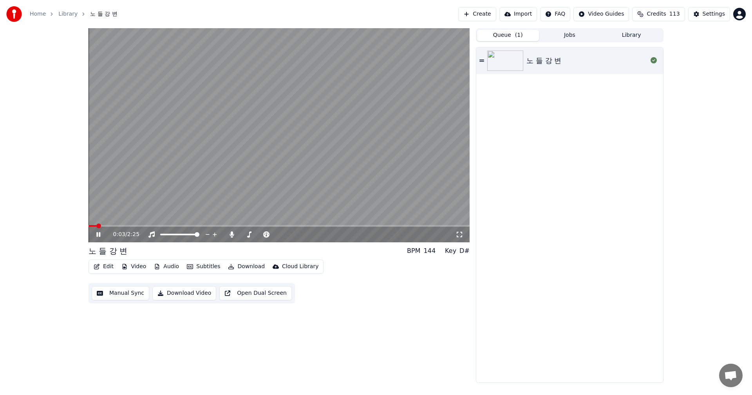
click at [177, 225] on span at bounding box center [278, 226] width 381 height 2
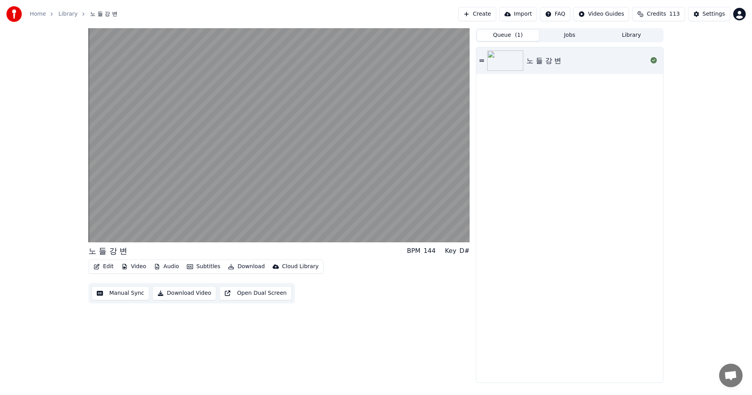
click at [112, 294] on button "Manual Sync" at bounding box center [121, 293] width 58 height 14
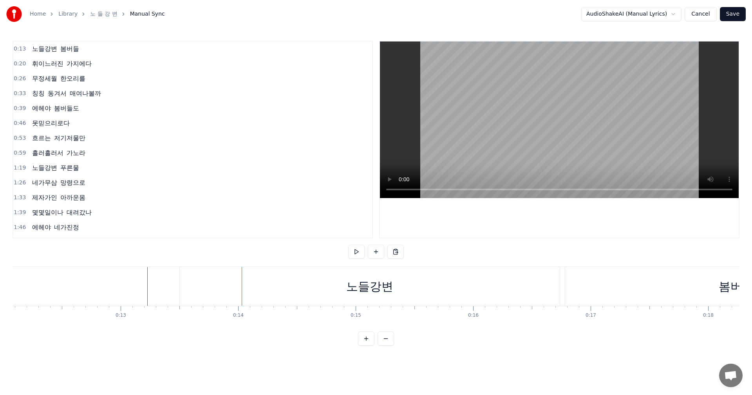
scroll to position [0, 1316]
click at [305, 289] on div "노들강변" at bounding box center [478, 286] width 380 height 39
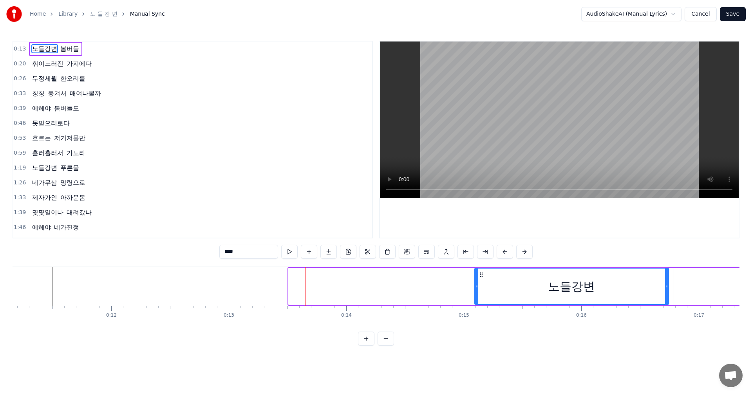
drag, startPoint x: 290, startPoint y: 287, endPoint x: 476, endPoint y: 289, distance: 186.0
click at [476, 289] on icon at bounding box center [476, 286] width 3 height 6
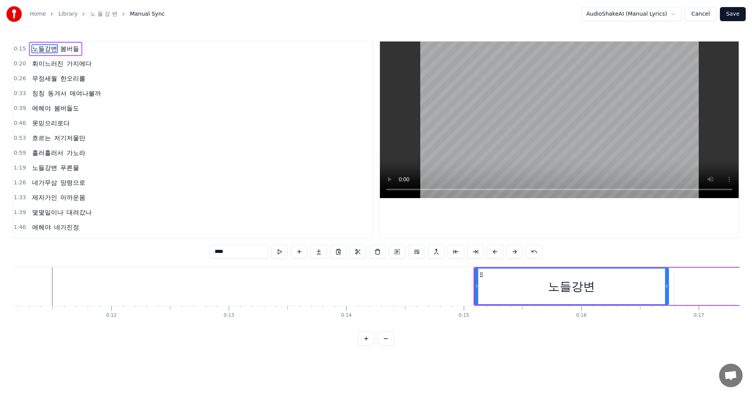
scroll to position [0, 0]
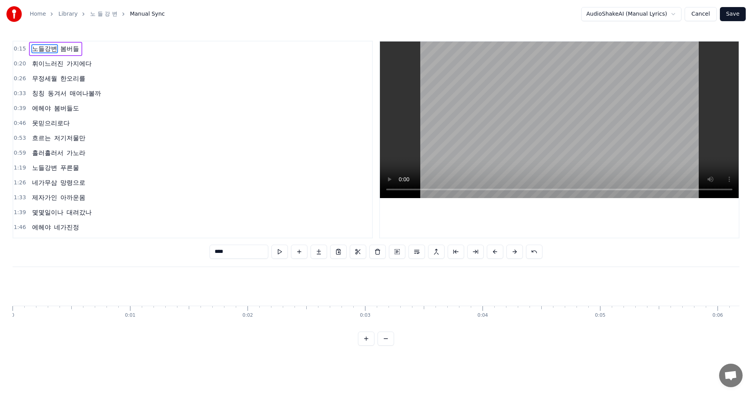
click at [528, 282] on div "노들강변" at bounding box center [573, 286] width 194 height 39
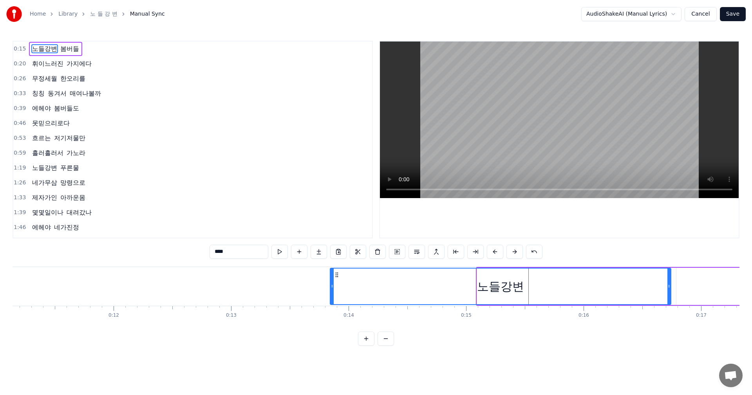
drag, startPoint x: 480, startPoint y: 288, endPoint x: 333, endPoint y: 289, distance: 146.8
click at [333, 289] on icon at bounding box center [331, 286] width 3 height 6
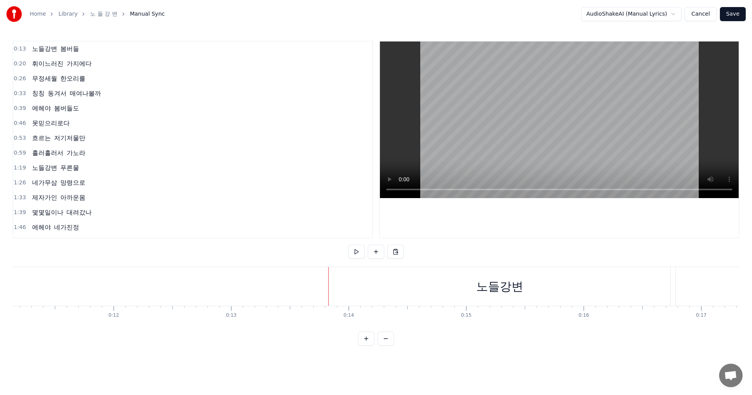
click at [352, 284] on div "노들강변" at bounding box center [499, 286] width 341 height 39
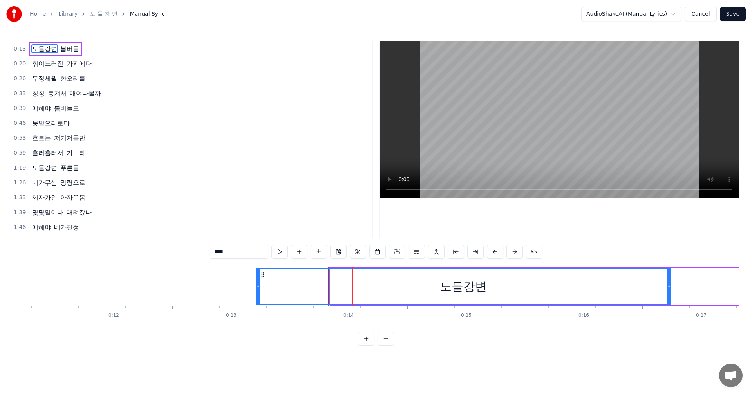
drag, startPoint x: 333, startPoint y: 284, endPoint x: 259, endPoint y: 283, distance: 74.0
click at [259, 283] on icon at bounding box center [257, 286] width 3 height 6
drag, startPoint x: 256, startPoint y: 285, endPoint x: 261, endPoint y: 284, distance: 4.8
click at [261, 284] on icon at bounding box center [262, 286] width 3 height 6
